Goal: Navigation & Orientation: Find specific page/section

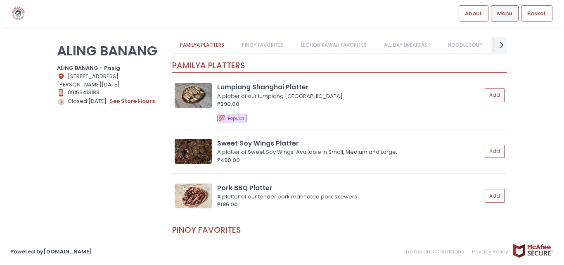
click at [507, 8] on link "Menu" at bounding box center [505, 13] width 28 height 16
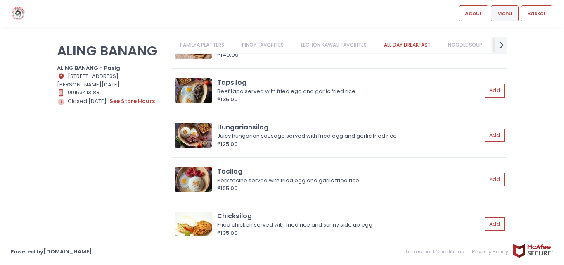
scroll to position [825, 0]
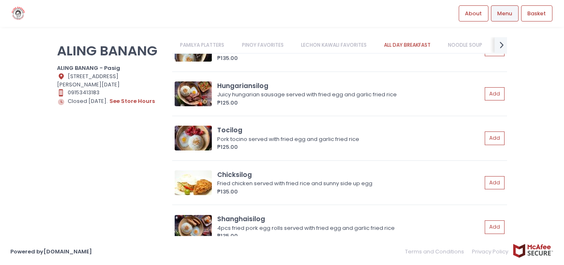
click at [201, 43] on link "PAMILYA PLATTERS" at bounding box center [202, 45] width 60 height 16
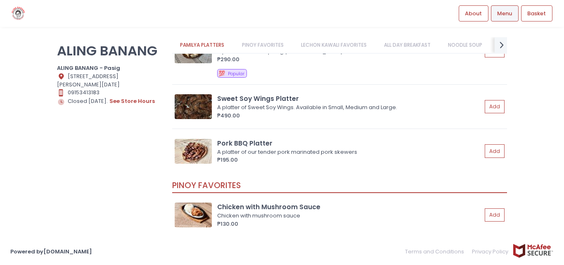
scroll to position [0, 0]
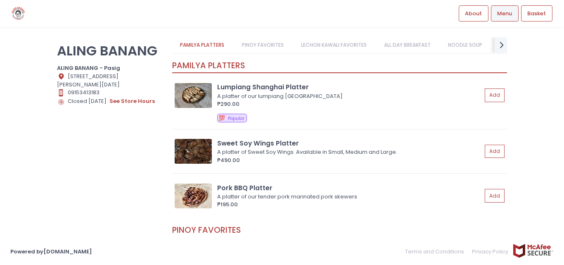
click at [264, 47] on link "PINOY FAVORITES" at bounding box center [263, 45] width 58 height 16
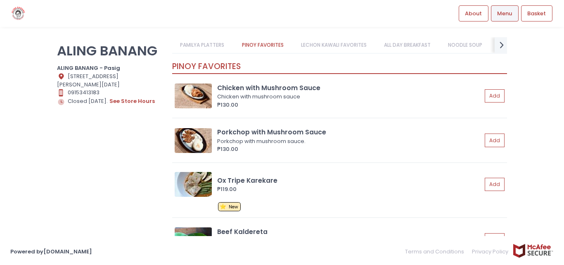
scroll to position [164, 0]
click at [490, 44] on link "NOODLE SOUP" at bounding box center [465, 45] width 50 height 16
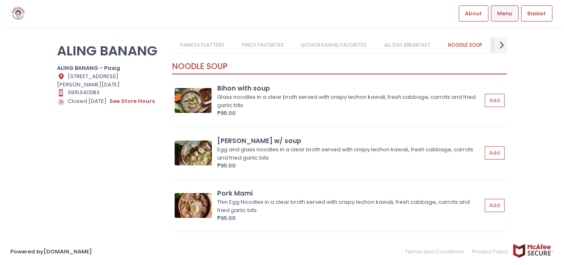
scroll to position [1331, 0]
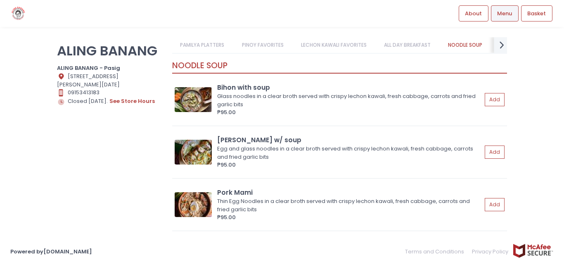
click at [501, 43] on icon at bounding box center [501, 44] width 4 height 7
click at [342, 45] on link "ALL DAY BREAKFAST" at bounding box center [347, 45] width 63 height 16
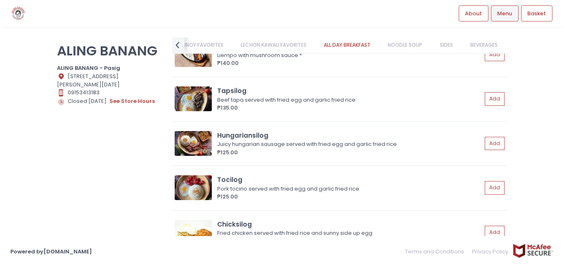
scroll to position [623, 0]
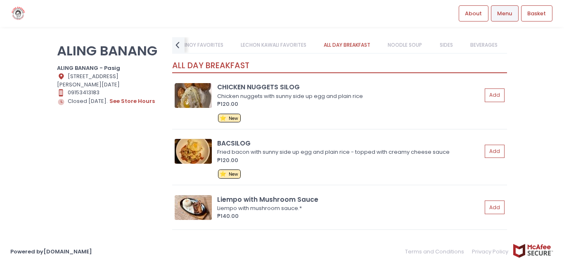
click at [263, 43] on link "LECHON KAWALI FAVORITES" at bounding box center [273, 45] width 82 height 16
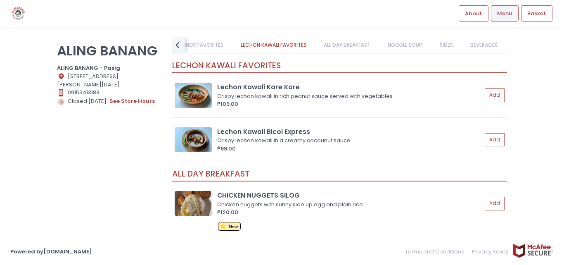
click at [224, 39] on link "PINOY FAVORITES" at bounding box center [202, 45] width 58 height 16
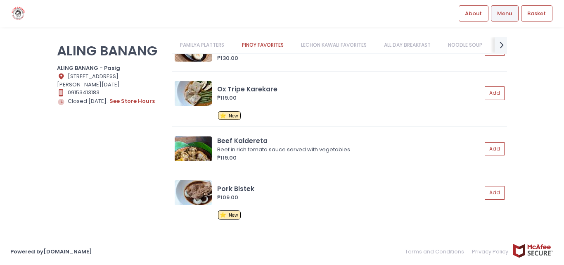
scroll to position [288, 0]
